Goal: Information Seeking & Learning: Learn about a topic

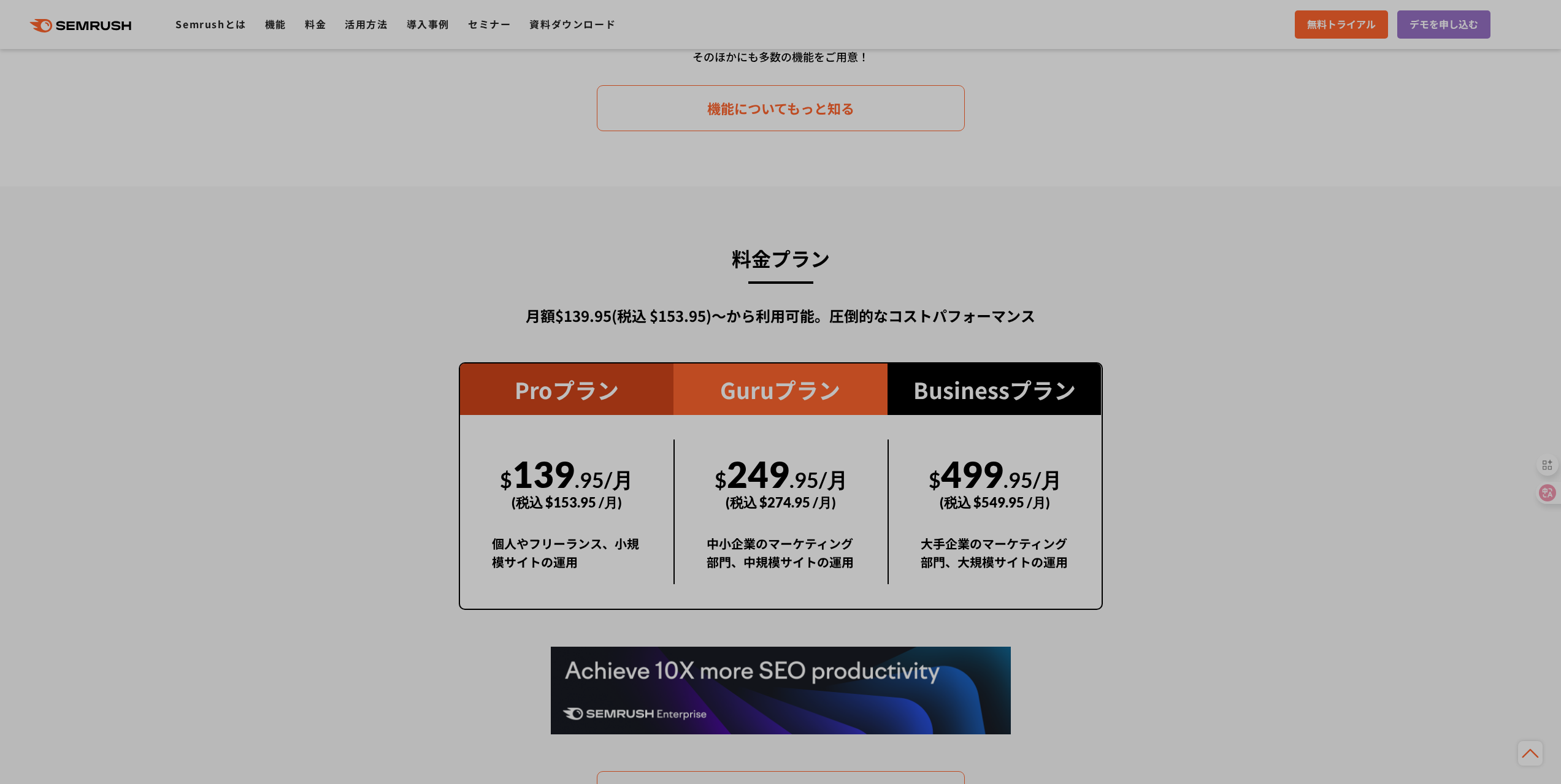
scroll to position [2513, 0]
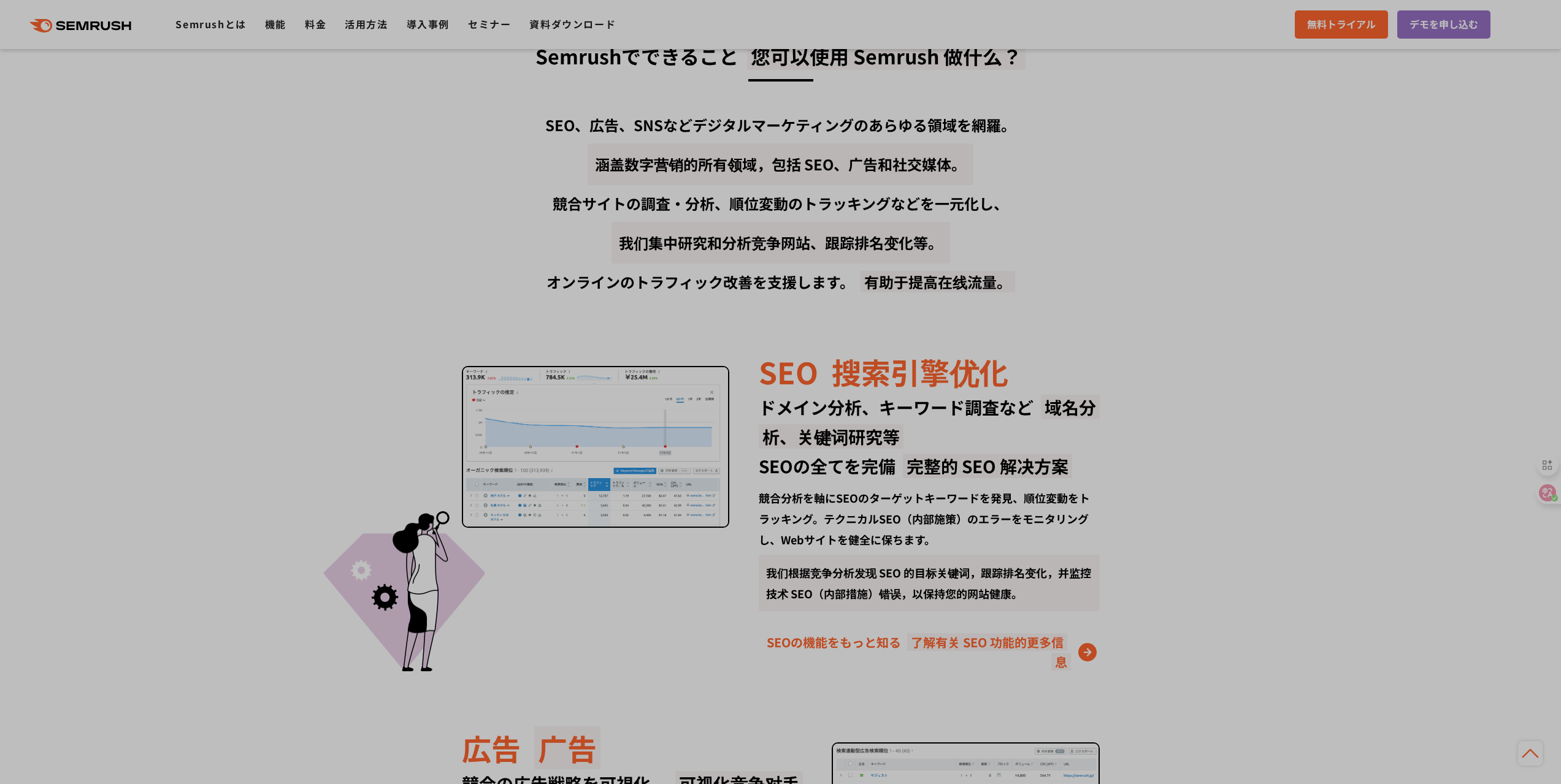
scroll to position [1655, 0]
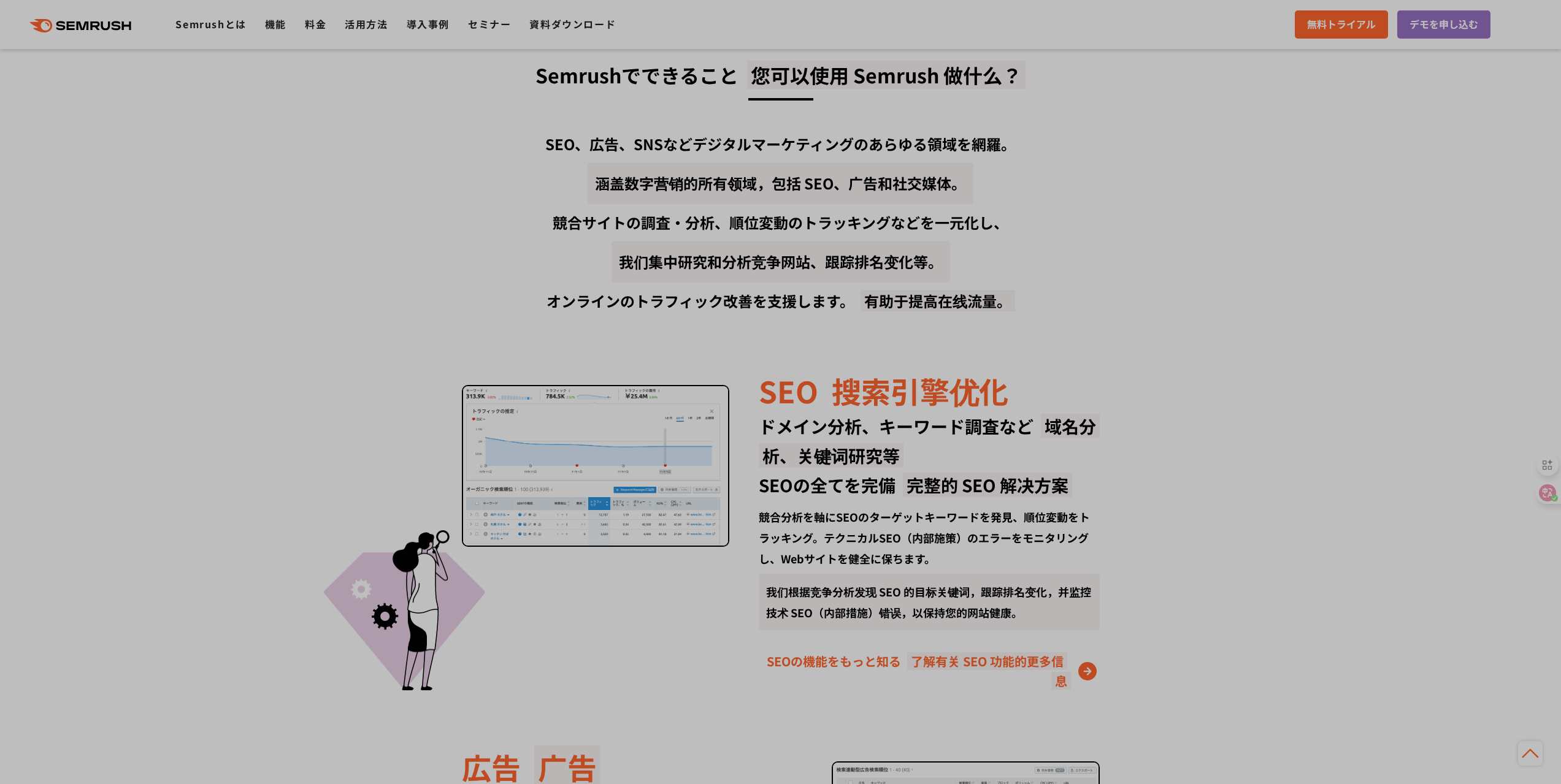
click at [524, 385] on img at bounding box center [595, 466] width 268 height 162
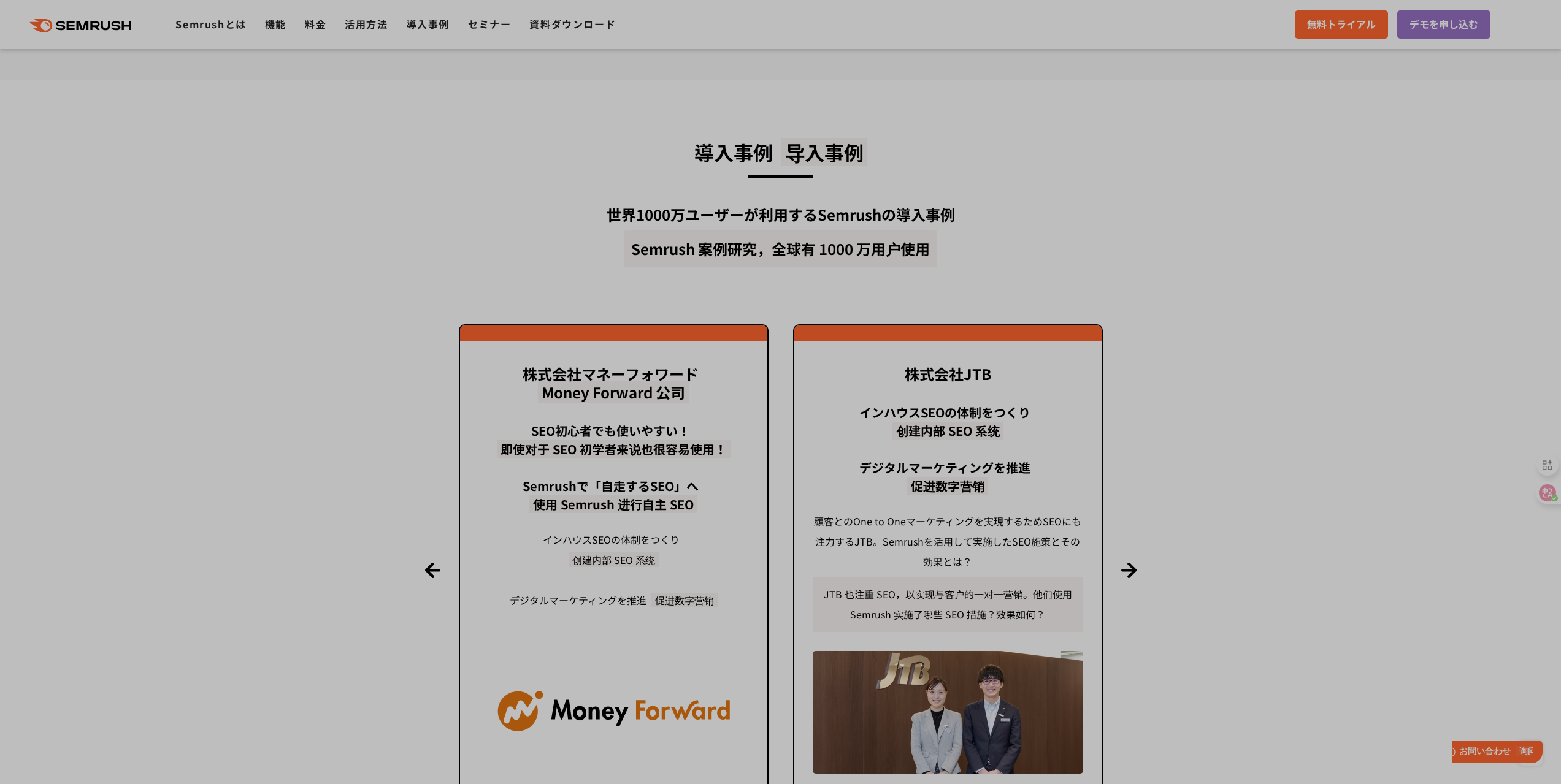
scroll to position [4010, 0]
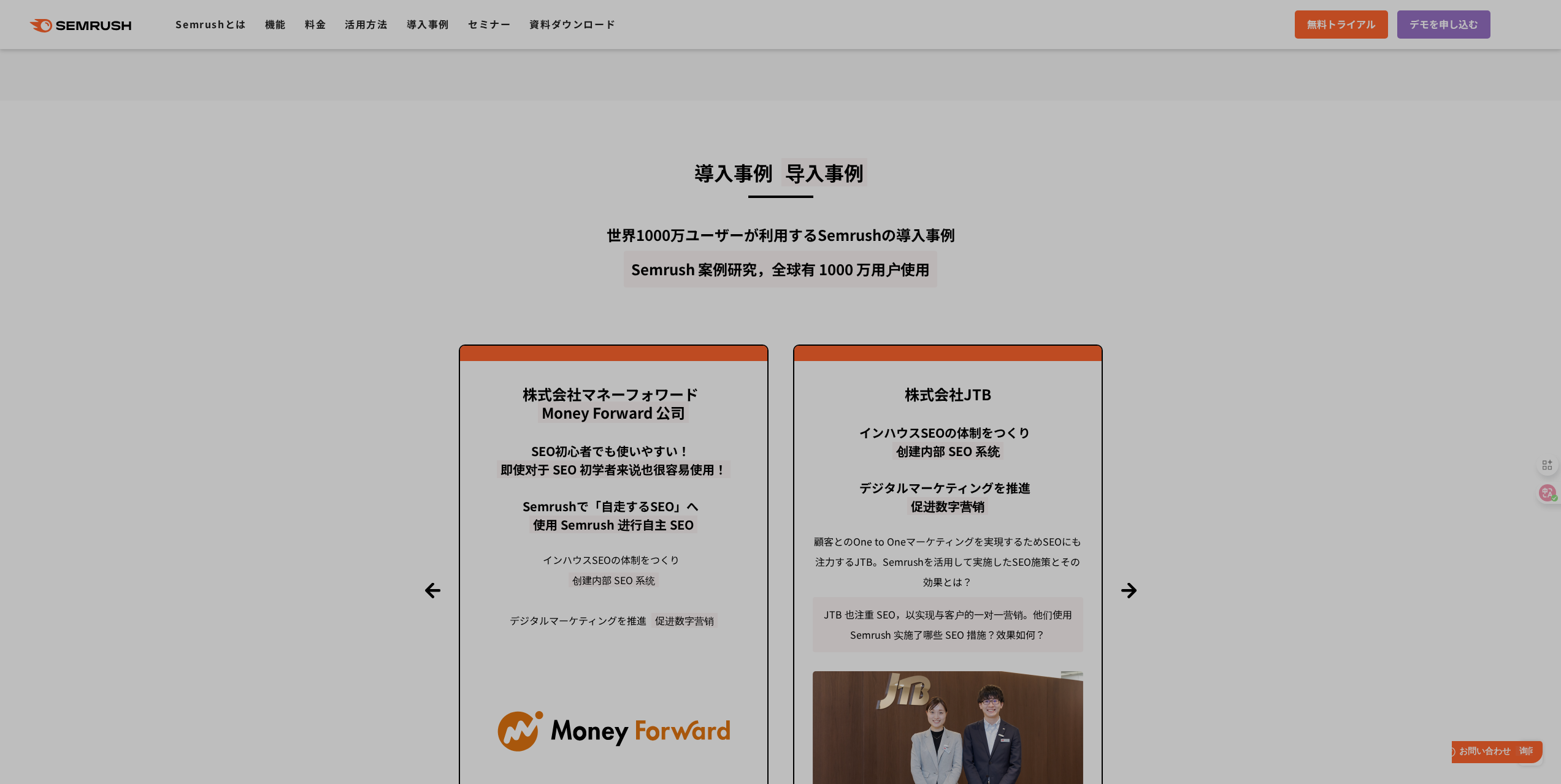
drag, startPoint x: 1438, startPoint y: 22, endPoint x: 1214, endPoint y: 109, distance: 240.3
click at [1214, 109] on section "導入事例 导入事例 世界1000万ユーザーが利用する Semrushの導入事例 Semrush 案例研究，全球有 1000 万用户使用 Previous 以前…" at bounding box center [780, 504] width 1561 height 808
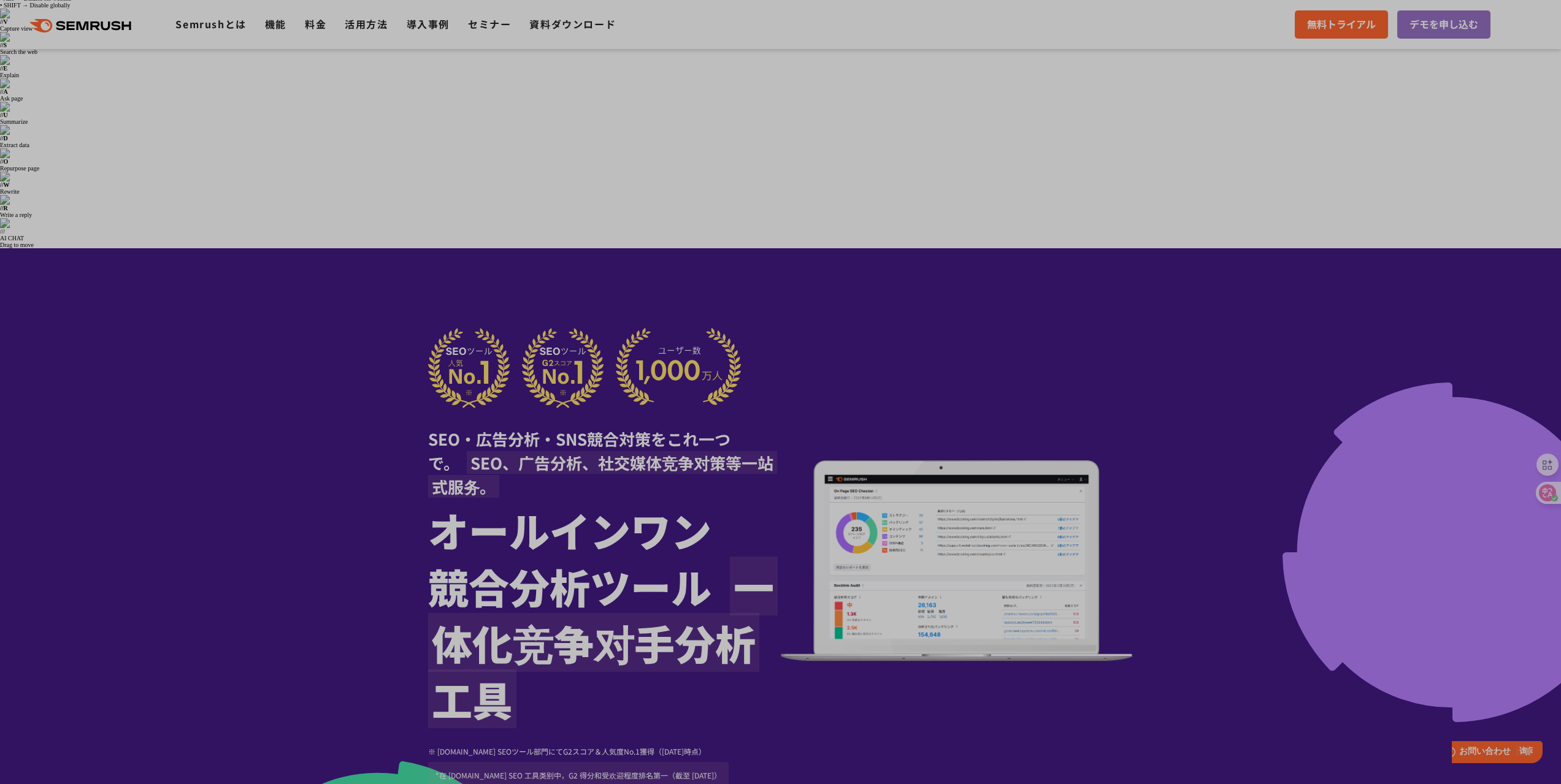
scroll to position [0, 0]
